Goal: Transaction & Acquisition: Purchase product/service

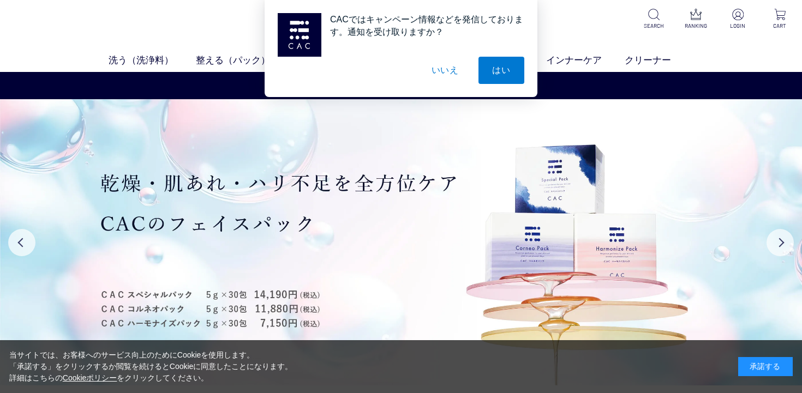
click at [446, 74] on button "いいえ" at bounding box center [445, 70] width 55 height 27
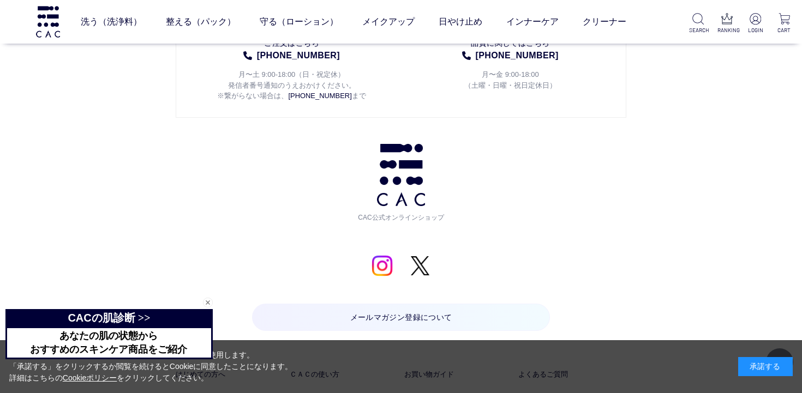
scroll to position [5656, 0]
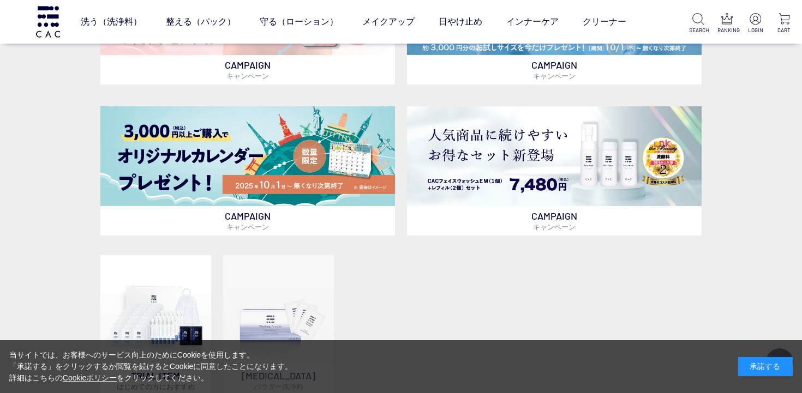
scroll to position [53, 0]
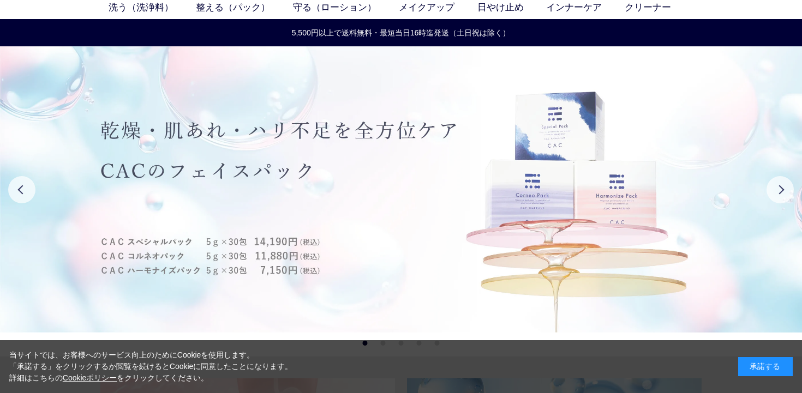
click at [605, 197] on img at bounding box center [401, 189] width 802 height 286
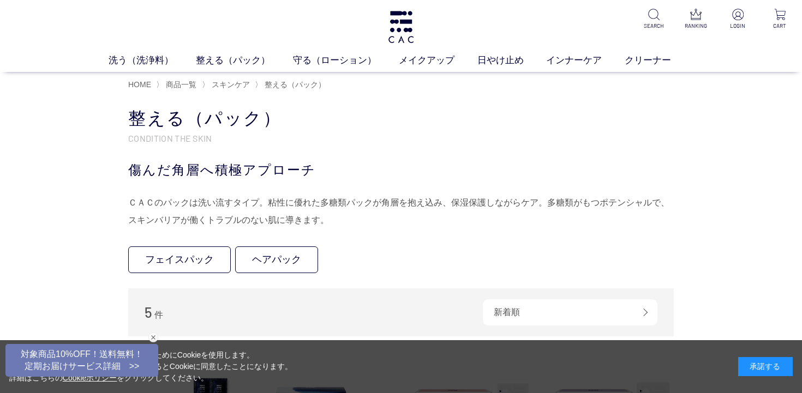
scroll to position [222, 0]
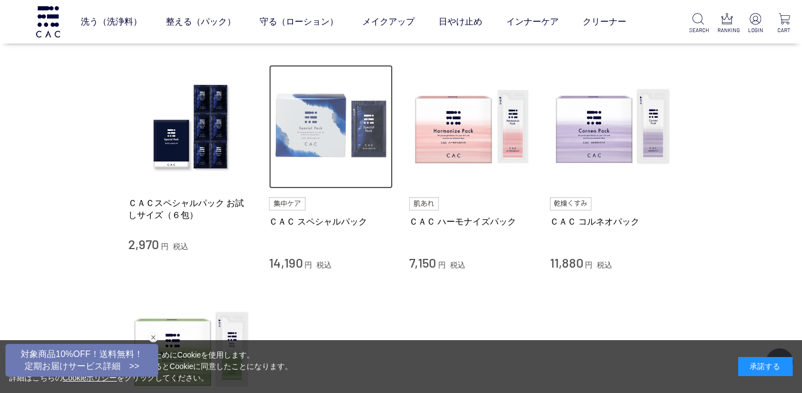
click at [318, 157] on img at bounding box center [331, 127] width 124 height 124
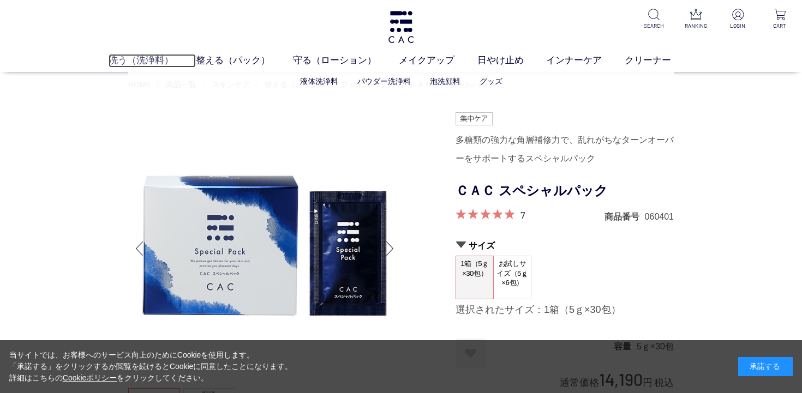
click at [153, 59] on link "洗う（洗浄料）" at bounding box center [153, 61] width 88 height 14
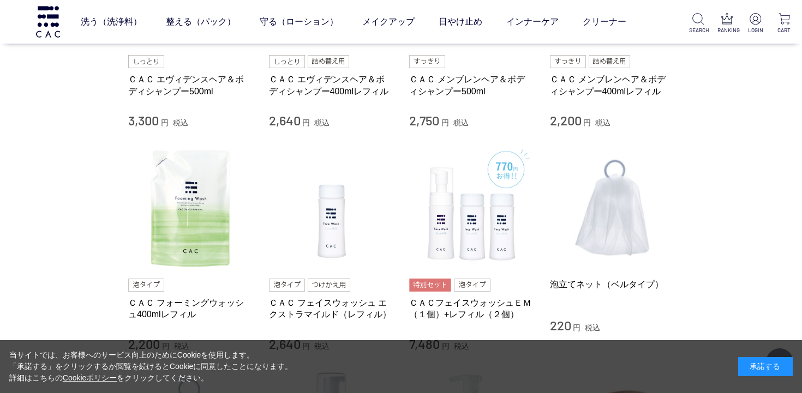
scroll to position [588, 0]
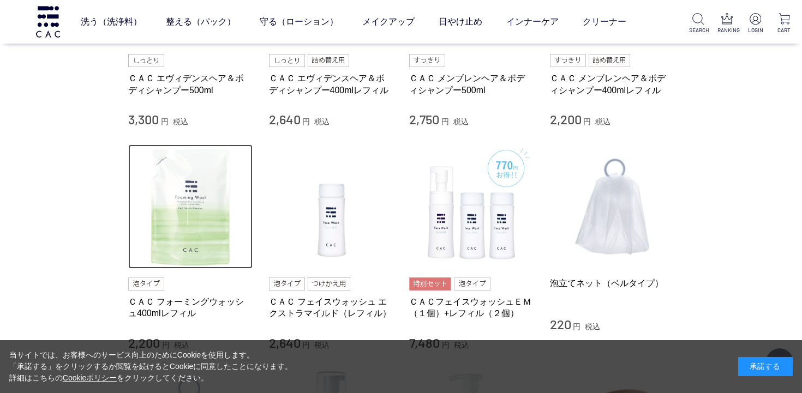
click at [221, 201] on img at bounding box center [190, 207] width 124 height 124
